Goal: Find specific page/section: Find specific page/section

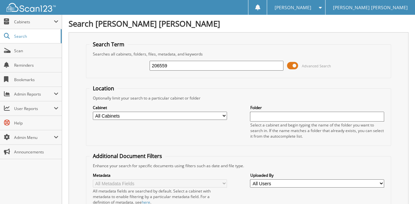
type input "206559"
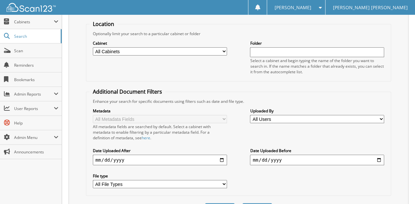
scroll to position [3, 0]
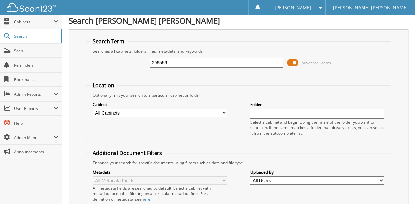
click at [293, 63] on span at bounding box center [292, 63] width 11 height 10
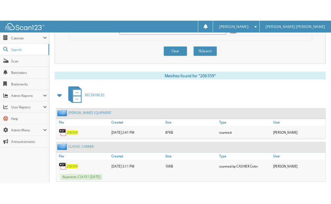
scroll to position [45, 0]
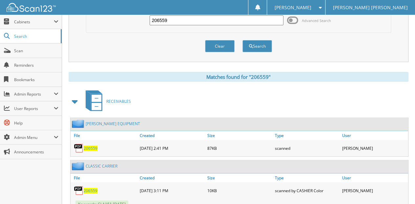
click at [93, 145] on span "206559" at bounding box center [91, 148] width 14 height 6
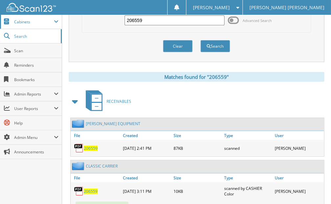
click at [35, 21] on span "Cabinets" at bounding box center [34, 22] width 40 height 6
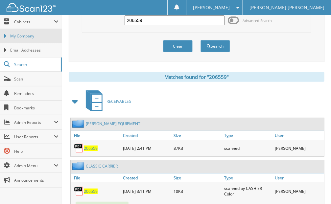
click at [38, 33] on span "My Company" at bounding box center [34, 36] width 48 height 6
